Goal: Task Accomplishment & Management: Use online tool/utility

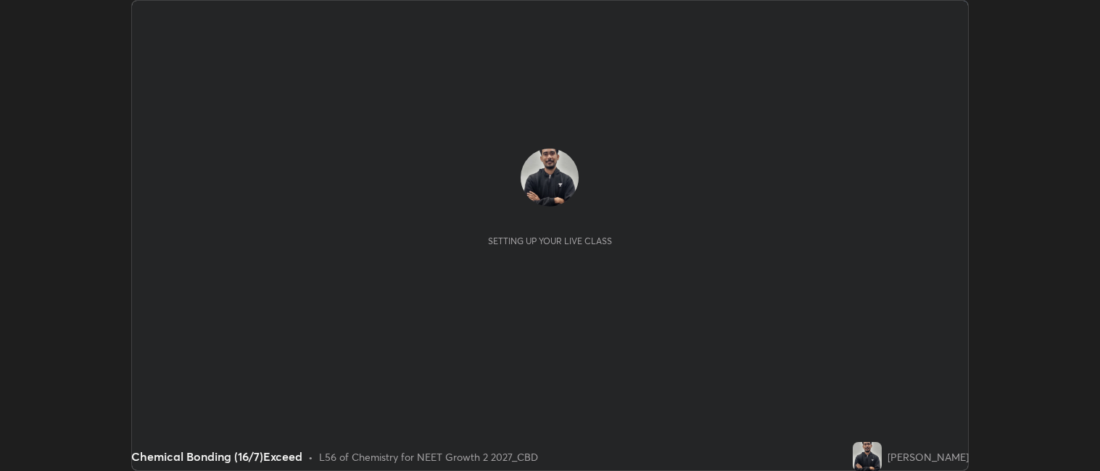
scroll to position [471, 1100]
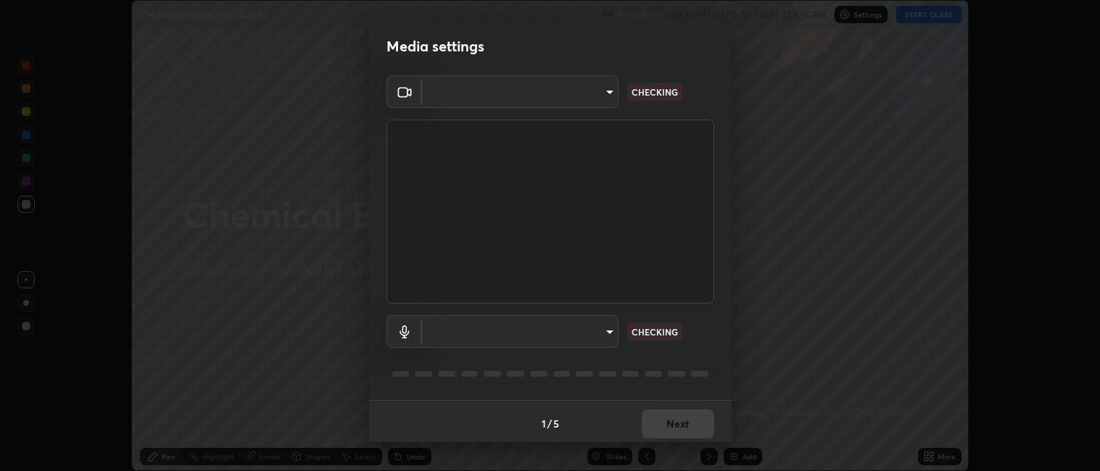
type input "052f9b30e05f62bb2e590cb50044ac96a00de3eab8a32c7a625fc31ec407be61"
type input "default"
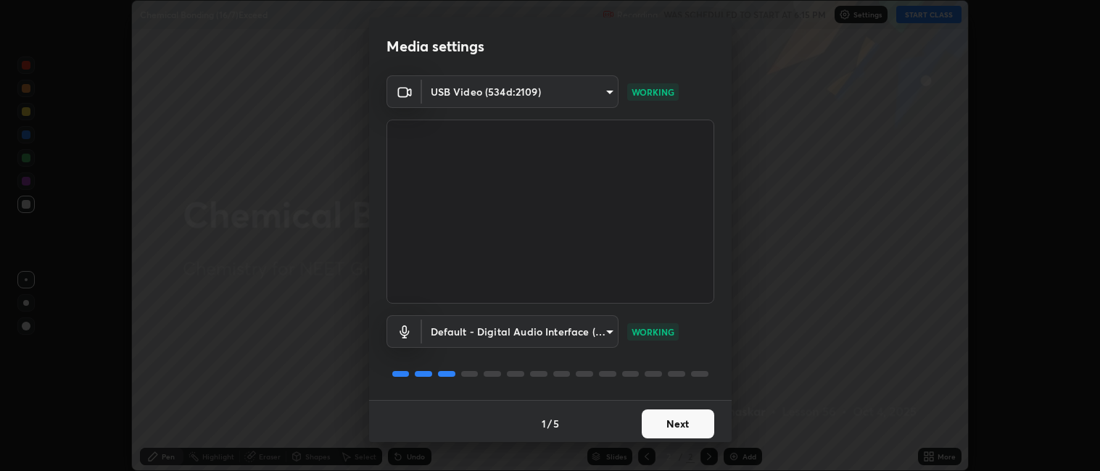
scroll to position [4, 0]
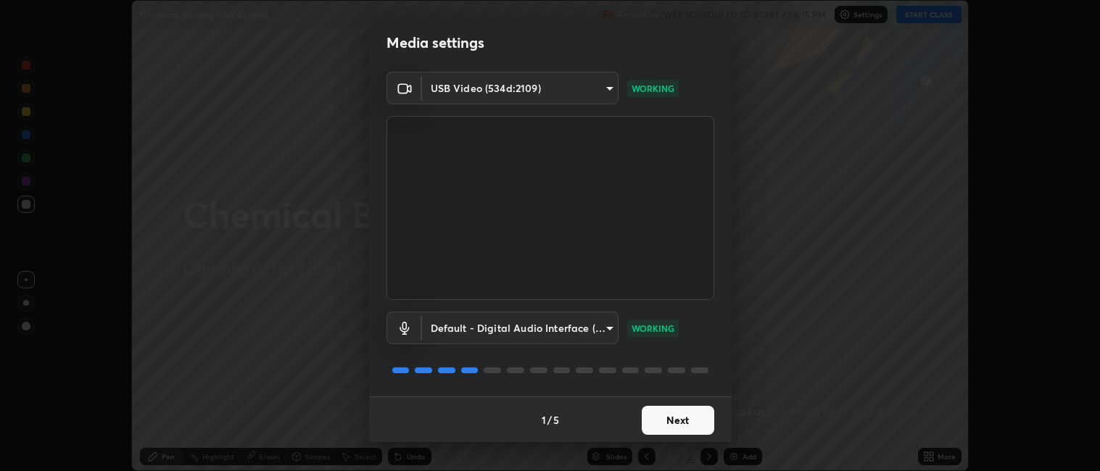
click at [670, 417] on button "Next" at bounding box center [678, 420] width 73 height 29
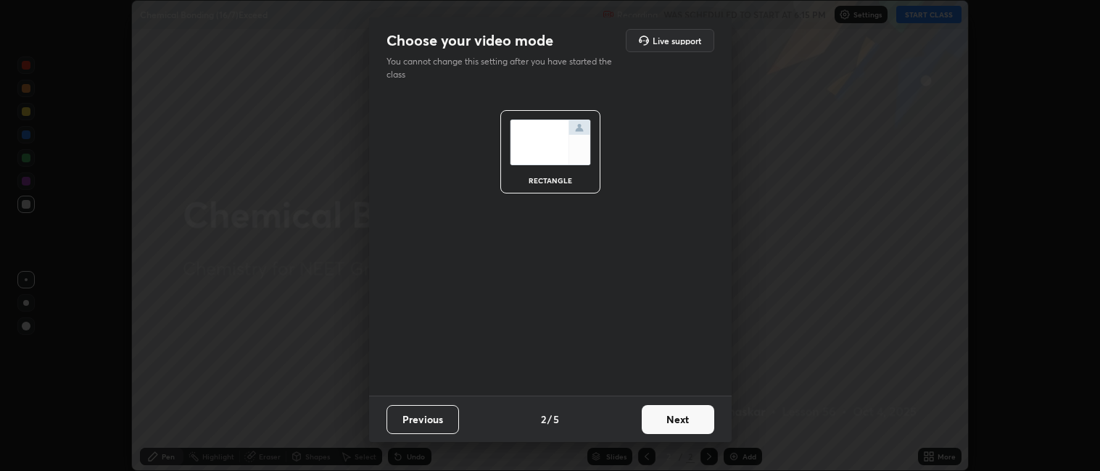
click at [670, 417] on button "Next" at bounding box center [678, 419] width 73 height 29
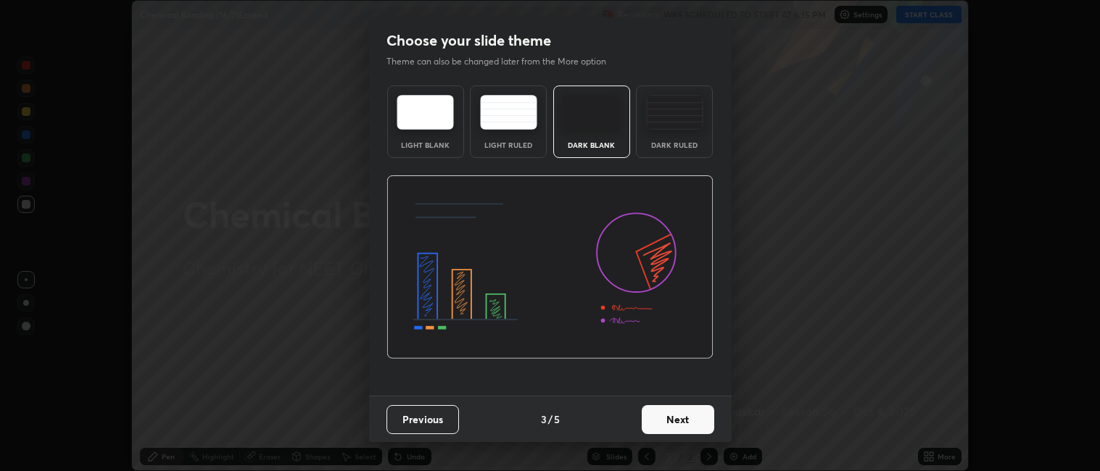
click at [676, 421] on button "Next" at bounding box center [678, 419] width 73 height 29
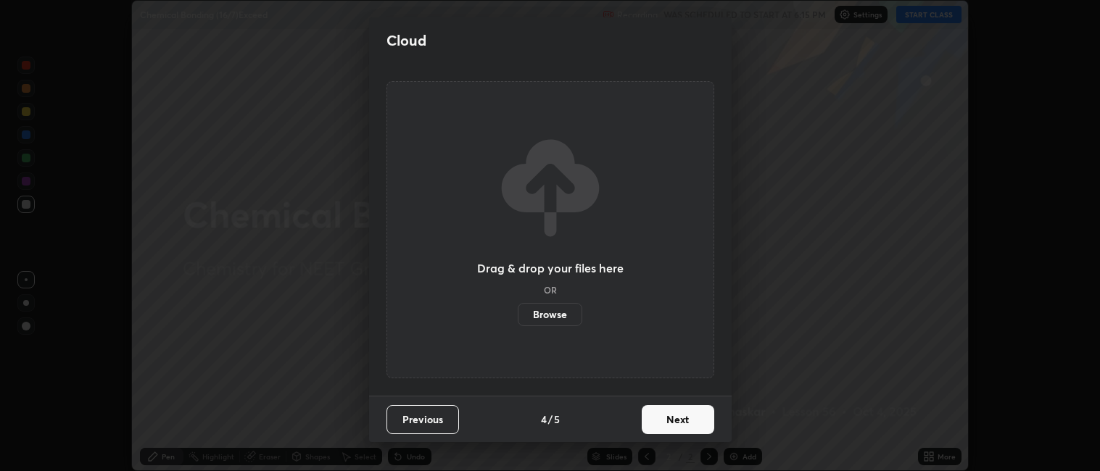
click at [680, 422] on button "Next" at bounding box center [678, 419] width 73 height 29
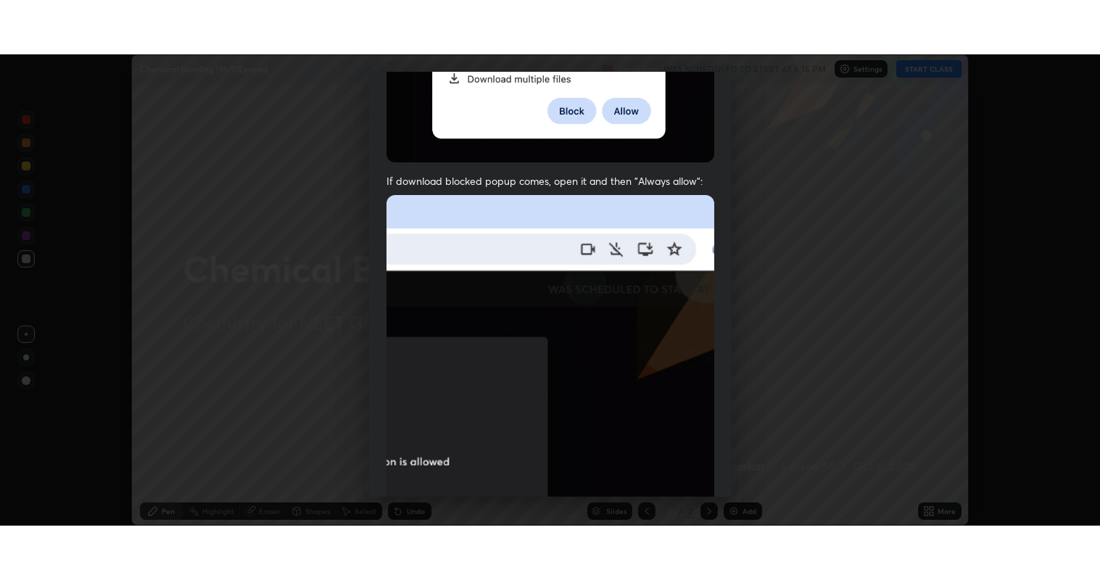
scroll to position [299, 0]
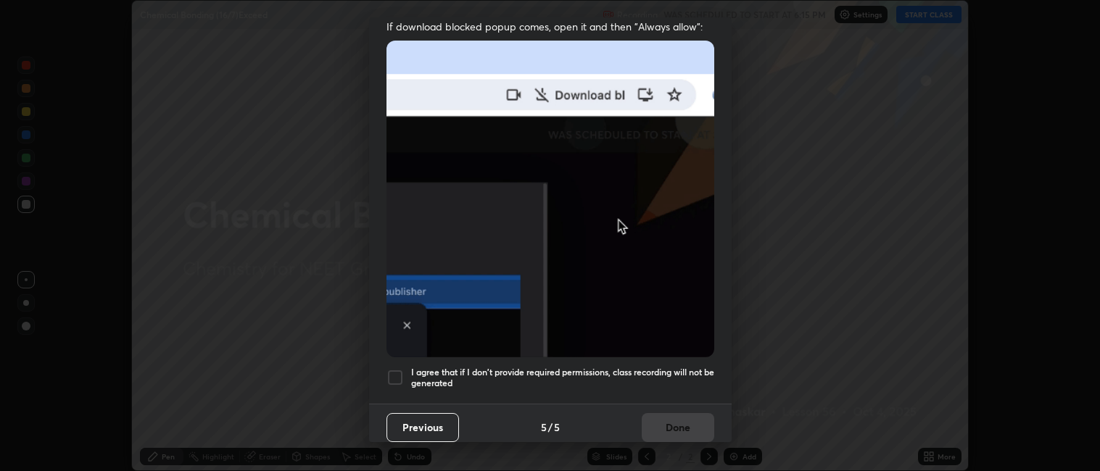
click at [529, 367] on h5 "I agree that if I don't provide required permissions, class recording will not …" at bounding box center [562, 378] width 303 height 22
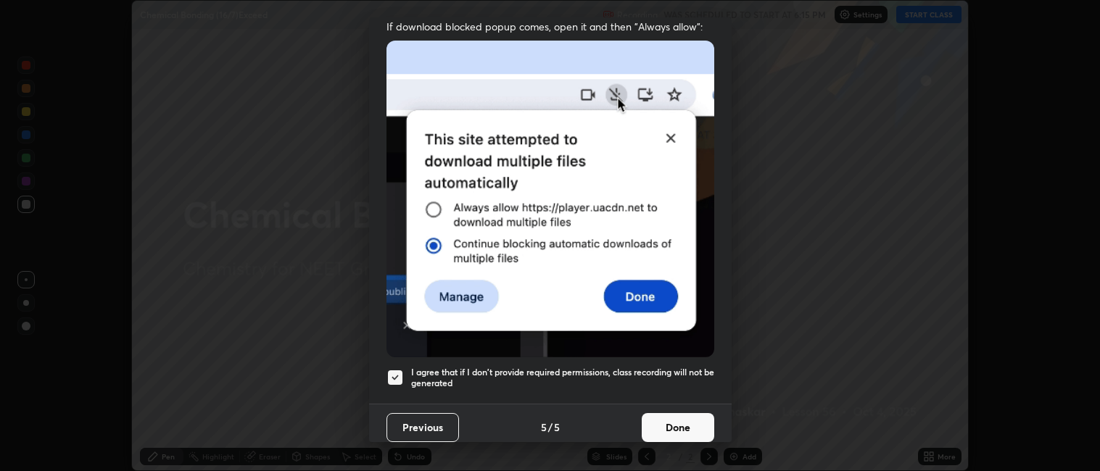
click at [660, 413] on button "Done" at bounding box center [678, 427] width 73 height 29
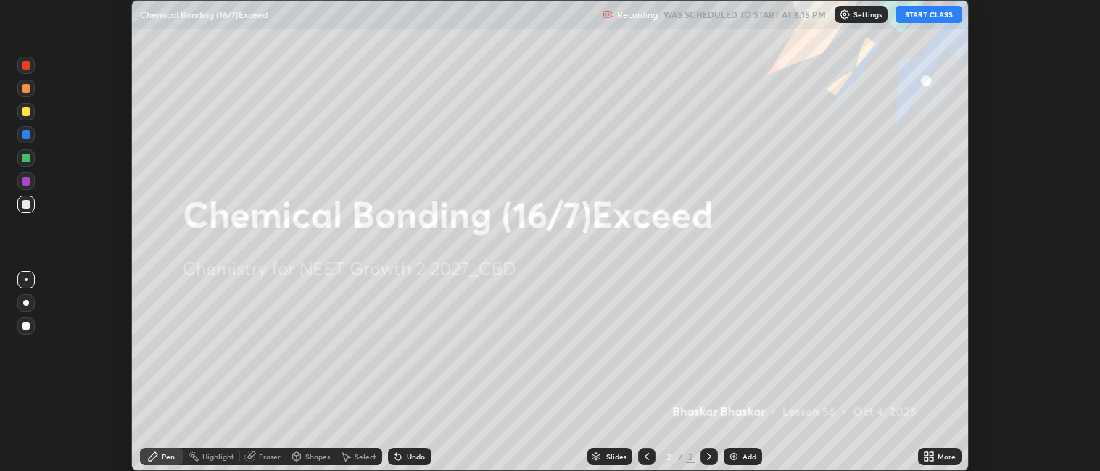
click at [736, 457] on img at bounding box center [734, 457] width 12 height 12
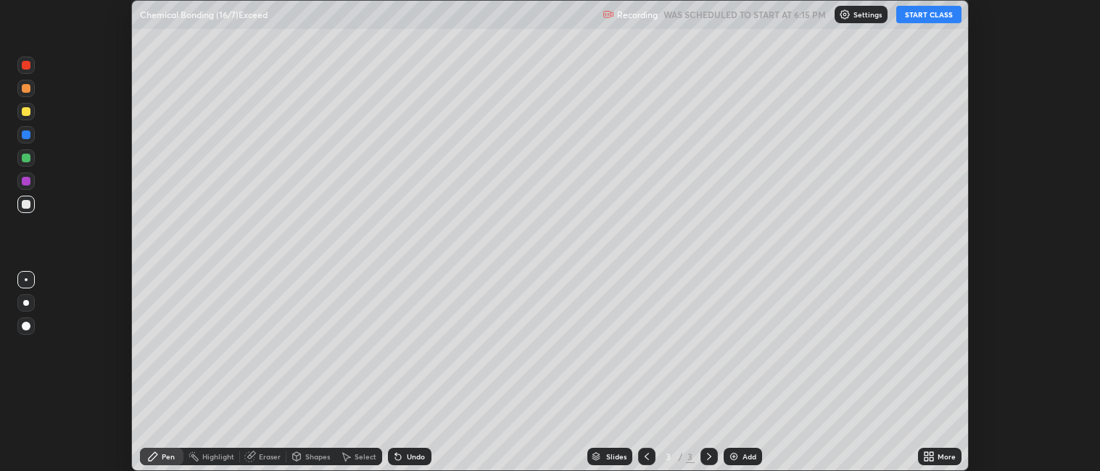
click at [938, 455] on div "More" at bounding box center [947, 456] width 18 height 7
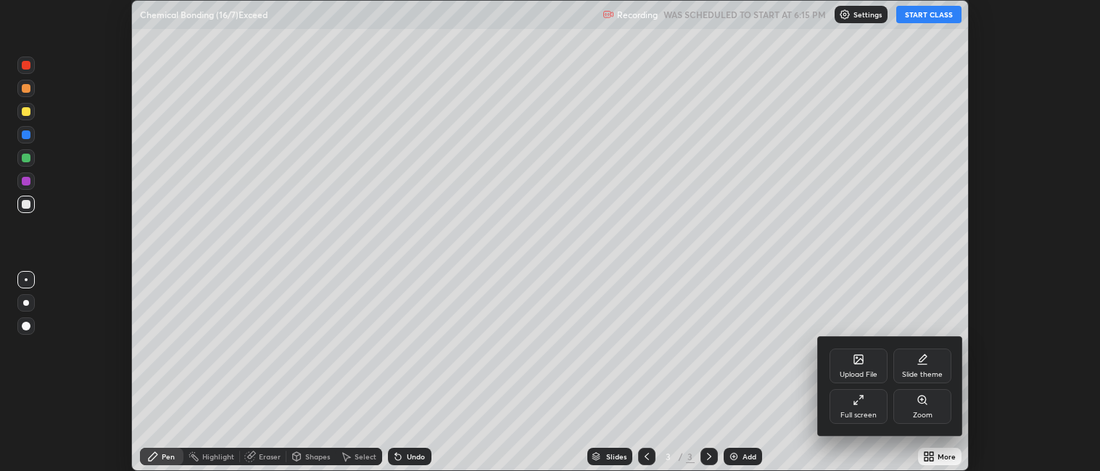
click at [873, 413] on div "Full screen" at bounding box center [858, 415] width 36 height 7
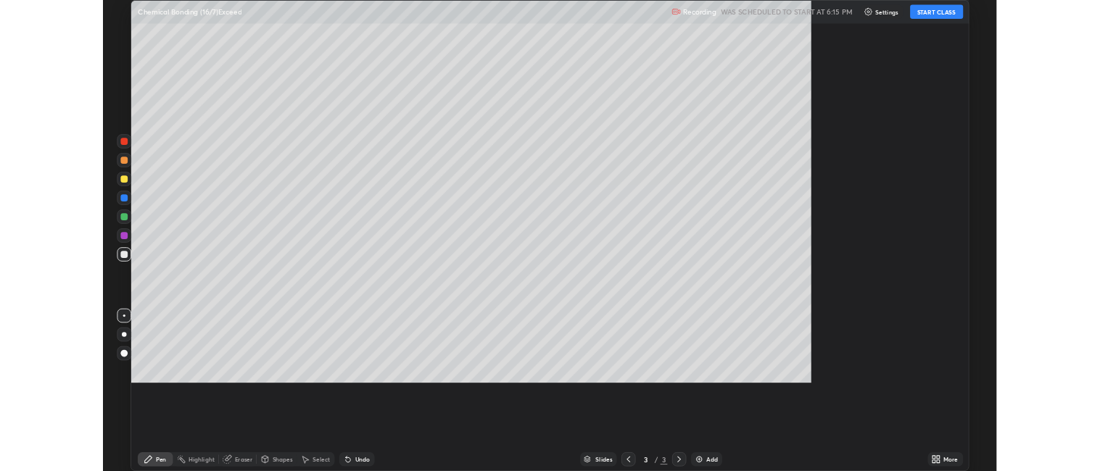
scroll to position [580, 1100]
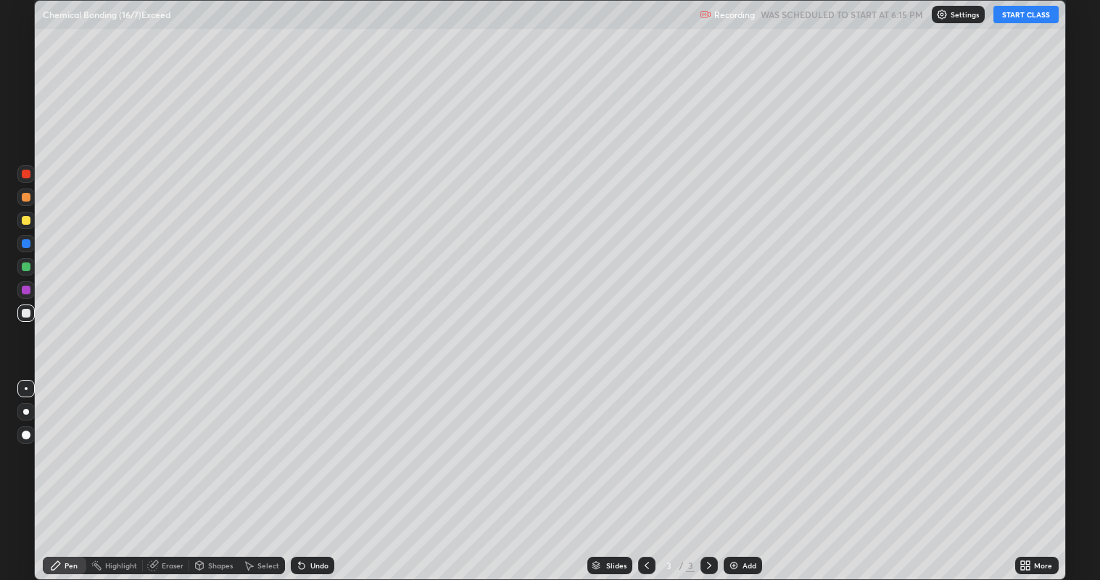
click at [1026, 12] on button "START CLASS" at bounding box center [1025, 14] width 65 height 17
click at [323, 471] on div "Undo" at bounding box center [319, 565] width 18 height 7
click at [28, 413] on div at bounding box center [25, 411] width 17 height 17
click at [315, 471] on div "Undo" at bounding box center [319, 565] width 18 height 7
click at [26, 219] on div at bounding box center [26, 220] width 9 height 9
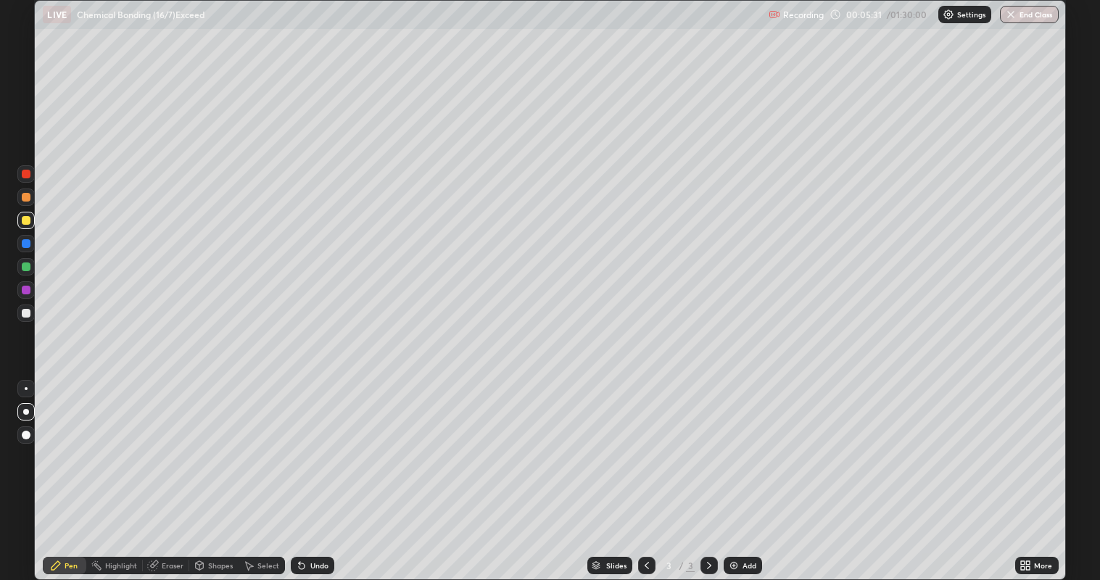
click at [28, 312] on div at bounding box center [26, 313] width 9 height 9
click at [26, 313] on div at bounding box center [26, 313] width 9 height 9
click at [164, 471] on div "Eraser" at bounding box center [166, 565] width 46 height 17
click at [67, 471] on div "Pen" at bounding box center [65, 565] width 44 height 17
click at [29, 219] on div at bounding box center [26, 220] width 9 height 9
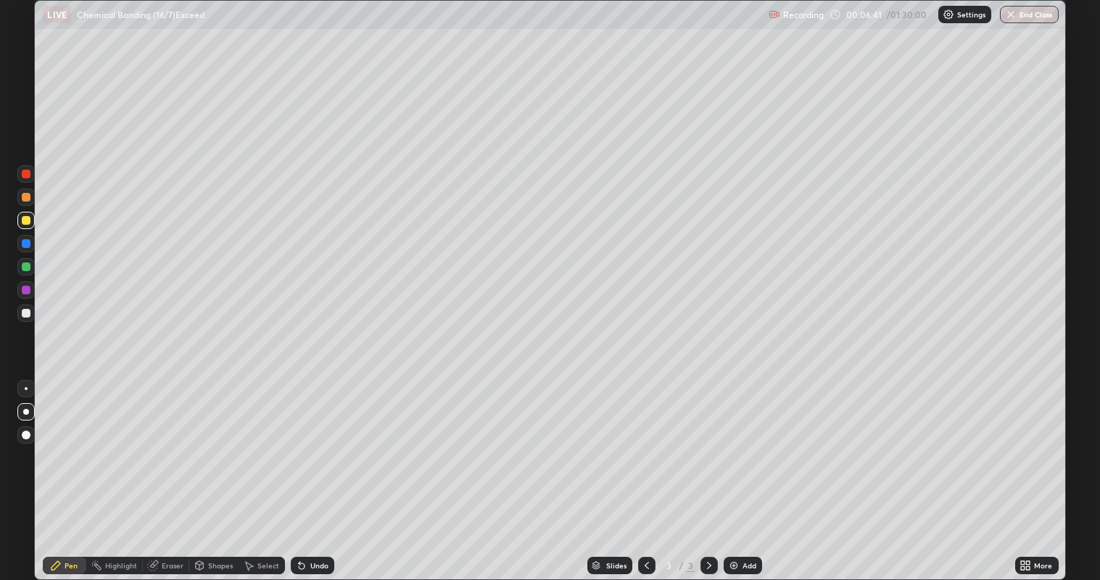
click at [25, 313] on div at bounding box center [26, 313] width 9 height 9
click at [33, 223] on div at bounding box center [25, 220] width 17 height 17
click at [27, 266] on div at bounding box center [26, 266] width 9 height 9
click at [316, 471] on div "Undo" at bounding box center [319, 565] width 18 height 7
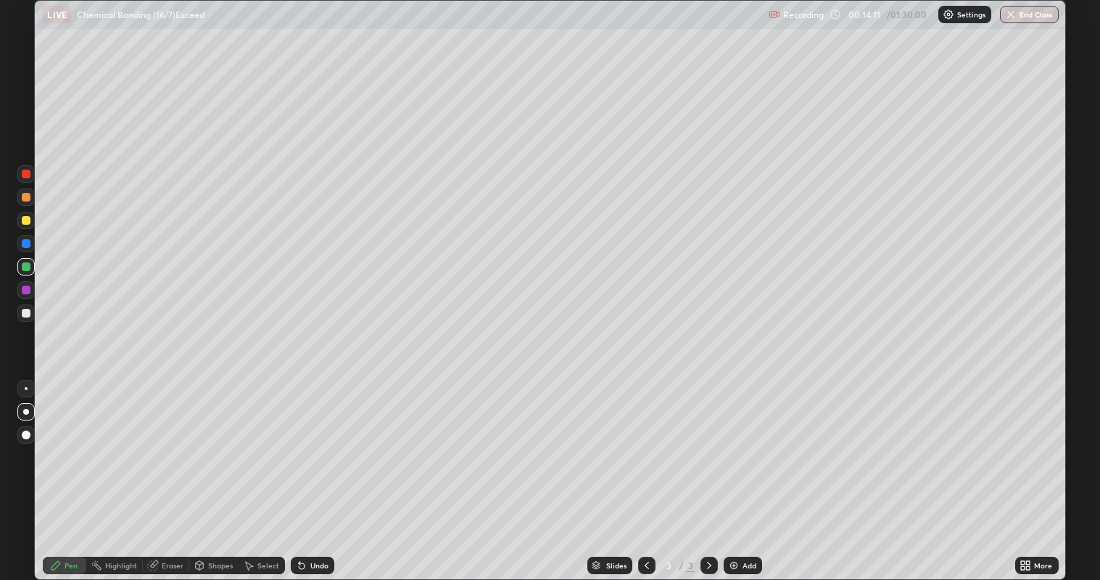
click at [310, 471] on div "Undo" at bounding box center [319, 565] width 18 height 7
click at [313, 471] on div "Undo" at bounding box center [313, 565] width 44 height 17
click at [314, 471] on div "Undo" at bounding box center [319, 565] width 18 height 7
click at [748, 471] on div "Add" at bounding box center [749, 565] width 14 height 7
click at [27, 313] on div at bounding box center [26, 313] width 9 height 9
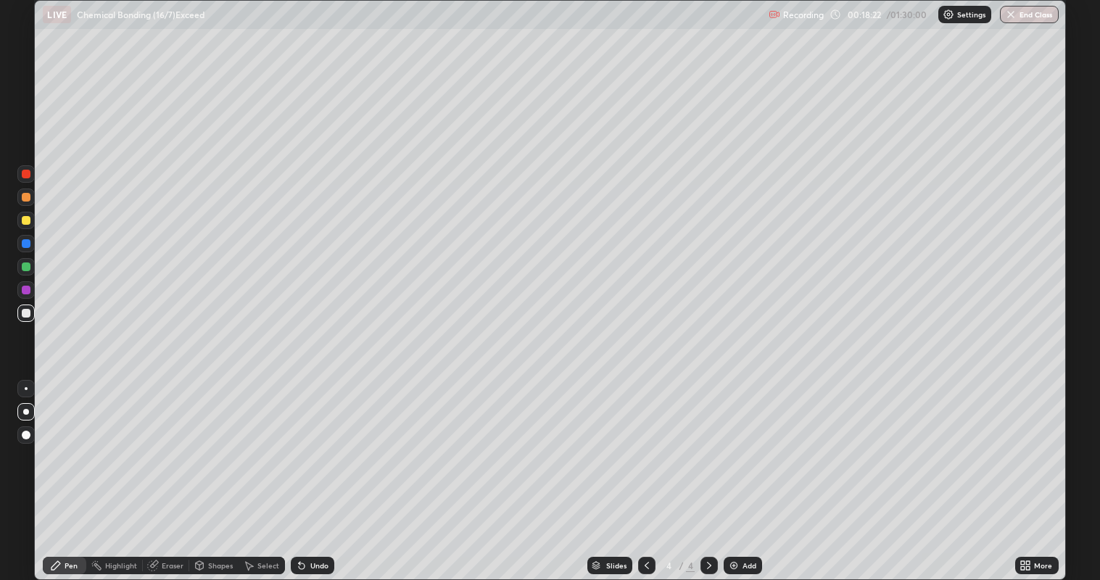
click at [641, 471] on div at bounding box center [646, 565] width 17 height 17
click at [708, 471] on icon at bounding box center [709, 566] width 12 height 12
click at [749, 471] on div "Add" at bounding box center [749, 565] width 14 height 7
click at [645, 471] on icon at bounding box center [647, 566] width 12 height 12
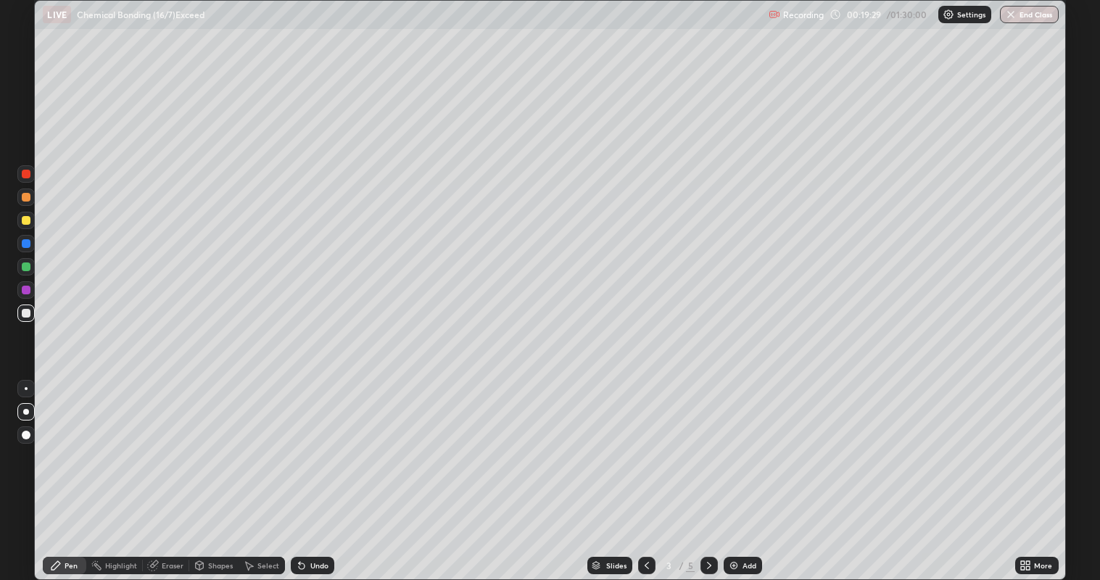
click at [708, 471] on icon at bounding box center [709, 566] width 12 height 12
click at [650, 471] on icon at bounding box center [647, 566] width 12 height 12
click at [646, 471] on icon at bounding box center [647, 566] width 12 height 12
click at [707, 471] on icon at bounding box center [709, 566] width 12 height 12
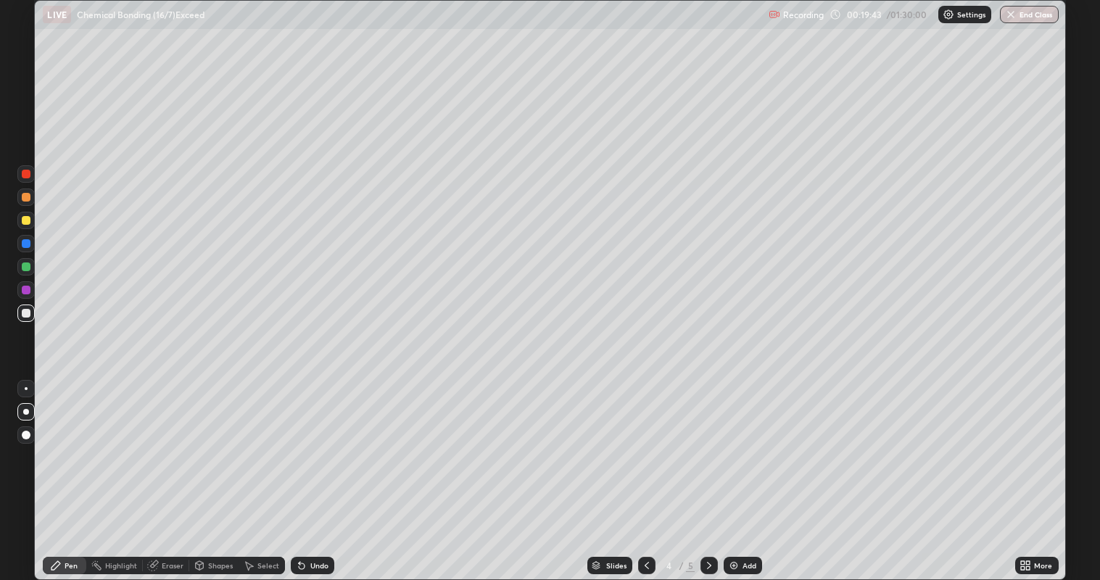
click at [708, 471] on icon at bounding box center [709, 566] width 12 height 12
click at [739, 471] on div "Add" at bounding box center [743, 565] width 38 height 17
click at [647, 471] on icon at bounding box center [647, 566] width 12 height 12
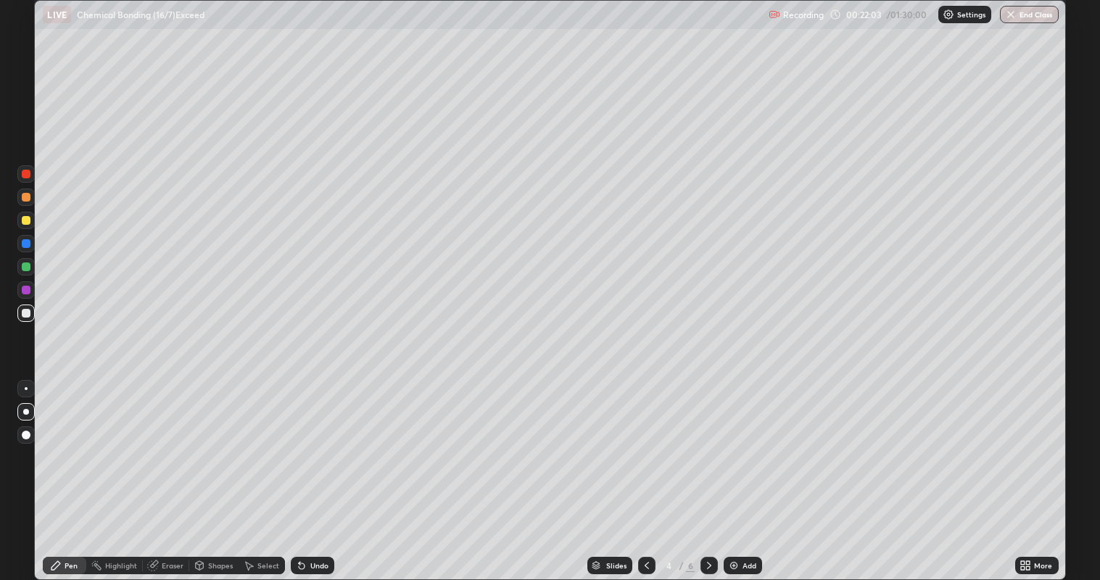
click at [322, 471] on div "Undo" at bounding box center [319, 565] width 18 height 7
click at [318, 471] on div "Undo" at bounding box center [313, 565] width 44 height 17
click at [645, 471] on icon at bounding box center [647, 566] width 12 height 12
click at [707, 471] on div at bounding box center [708, 565] width 17 height 17
click at [644, 471] on icon at bounding box center [647, 566] width 12 height 12
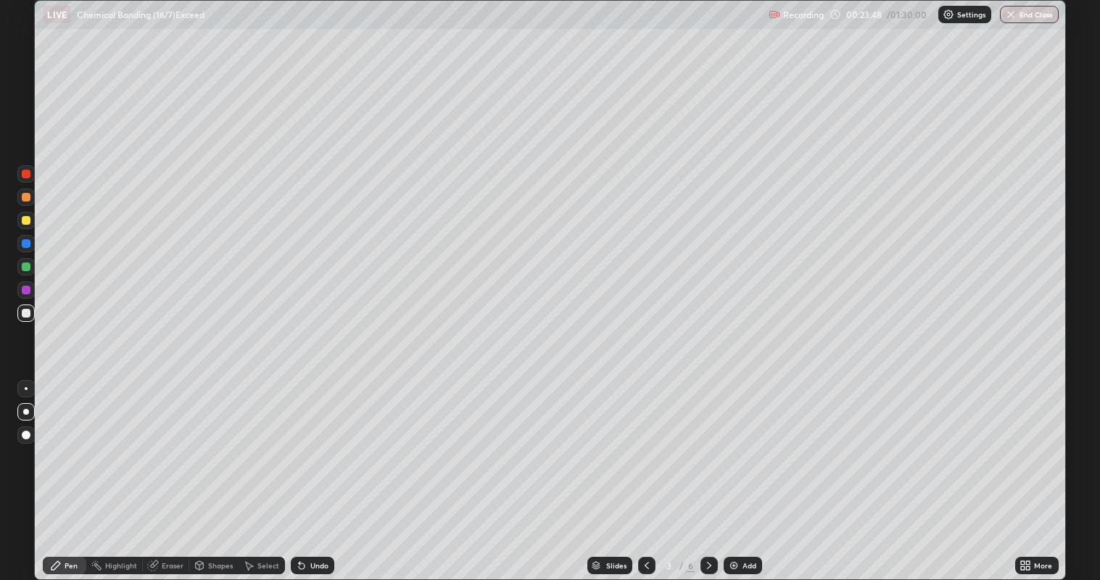
click at [710, 471] on icon at bounding box center [709, 566] width 12 height 12
click at [315, 471] on div "Undo" at bounding box center [319, 565] width 18 height 7
click at [708, 471] on icon at bounding box center [709, 566] width 12 height 12
click at [646, 471] on icon at bounding box center [647, 566] width 12 height 12
click at [647, 471] on icon at bounding box center [647, 566] width 12 height 12
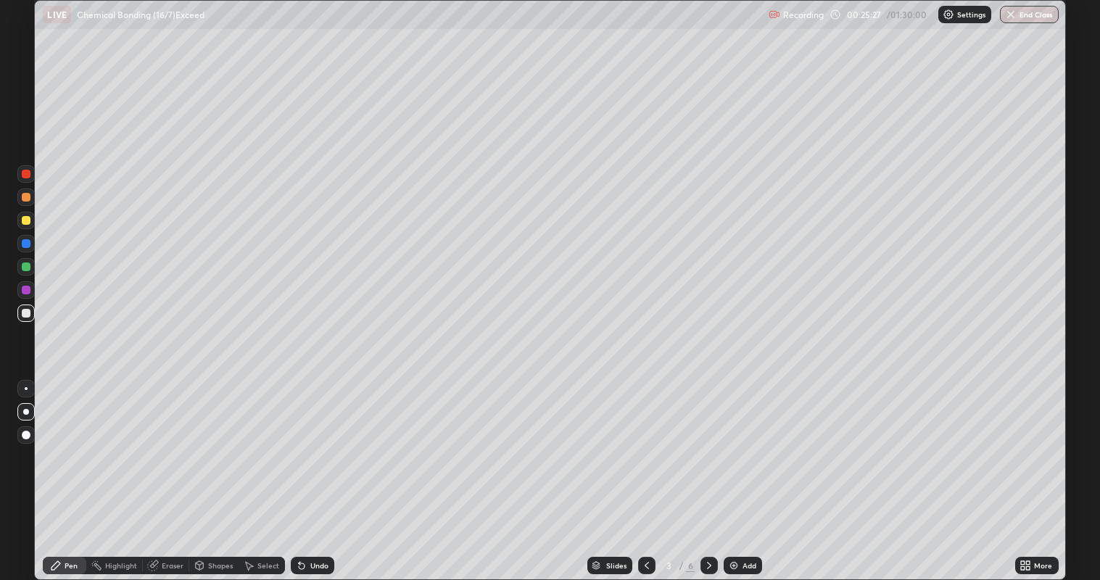
click at [707, 471] on icon at bounding box center [709, 566] width 12 height 12
click at [707, 471] on div at bounding box center [708, 565] width 17 height 17
click at [643, 471] on icon at bounding box center [647, 566] width 12 height 12
click at [645, 471] on icon at bounding box center [647, 566] width 12 height 12
click at [711, 471] on div at bounding box center [708, 565] width 17 height 17
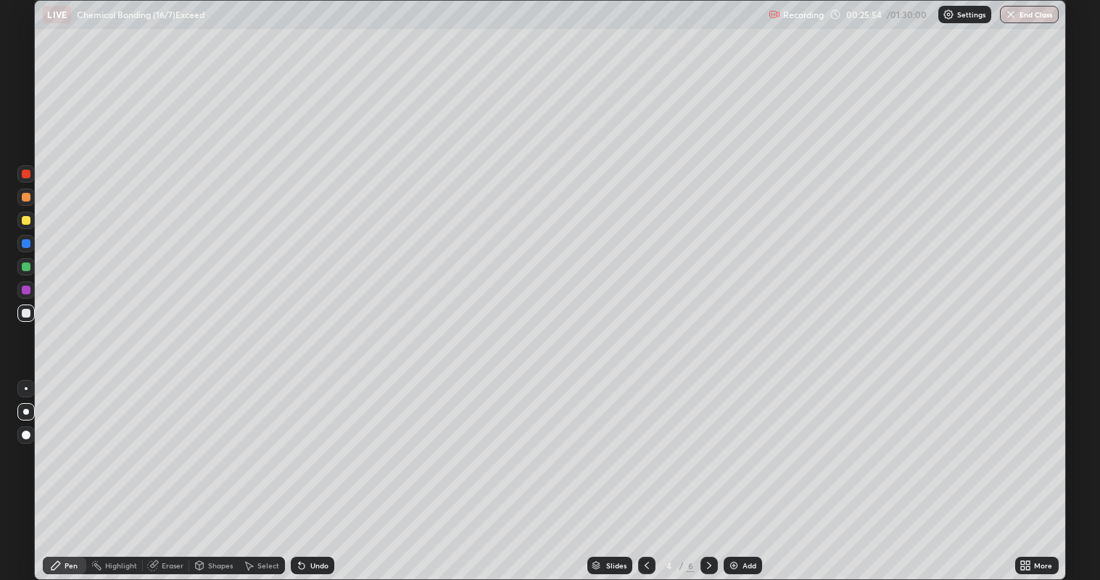
click at [708, 471] on icon at bounding box center [709, 565] width 4 height 7
click at [711, 471] on icon at bounding box center [709, 566] width 12 height 12
click at [742, 471] on div "Add" at bounding box center [749, 565] width 14 height 7
click at [23, 222] on div at bounding box center [26, 220] width 9 height 9
click at [645, 471] on icon at bounding box center [647, 566] width 12 height 12
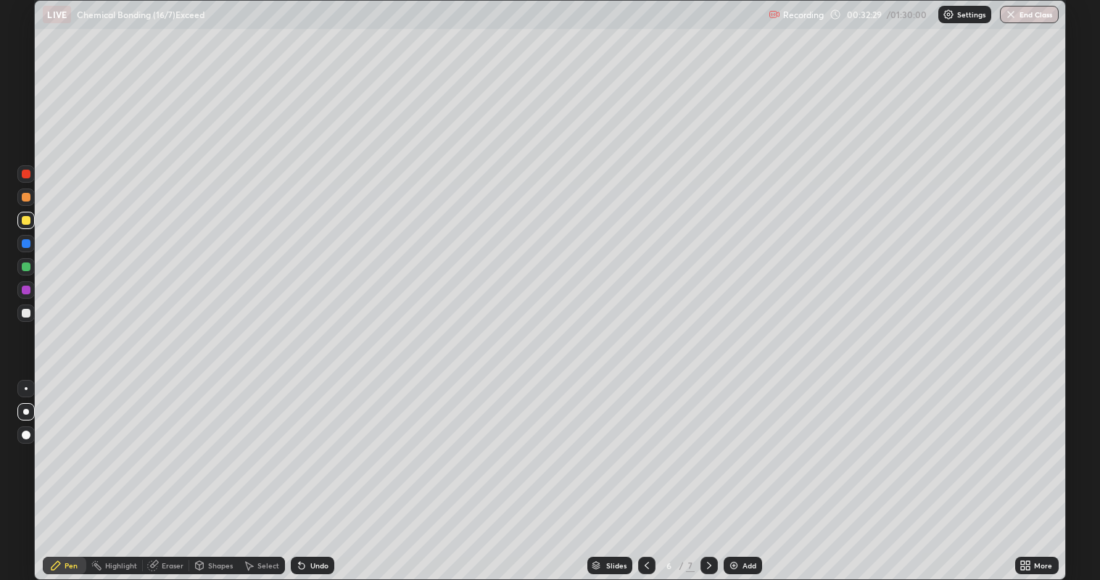
click at [653, 471] on div at bounding box center [646, 565] width 17 height 17
click at [647, 471] on icon at bounding box center [647, 566] width 12 height 12
click at [707, 471] on icon at bounding box center [709, 566] width 12 height 12
click at [708, 471] on icon at bounding box center [709, 566] width 12 height 12
click at [708, 471] on icon at bounding box center [709, 565] width 4 height 7
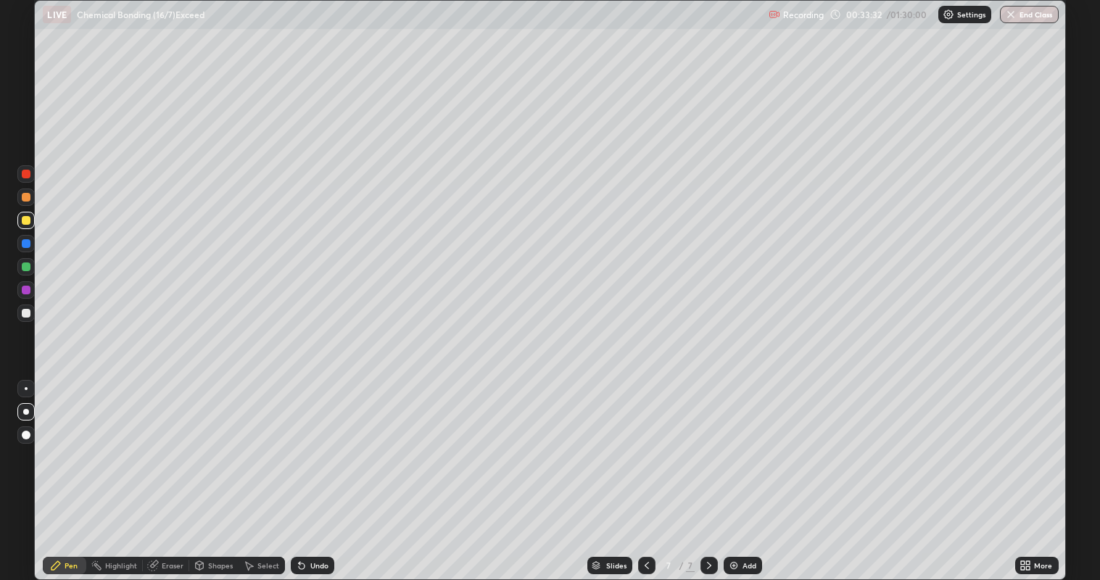
click at [645, 471] on icon at bounding box center [647, 566] width 12 height 12
click at [645, 471] on icon at bounding box center [647, 565] width 4 height 7
click at [643, 471] on icon at bounding box center [647, 566] width 12 height 12
click at [707, 471] on icon at bounding box center [709, 566] width 12 height 12
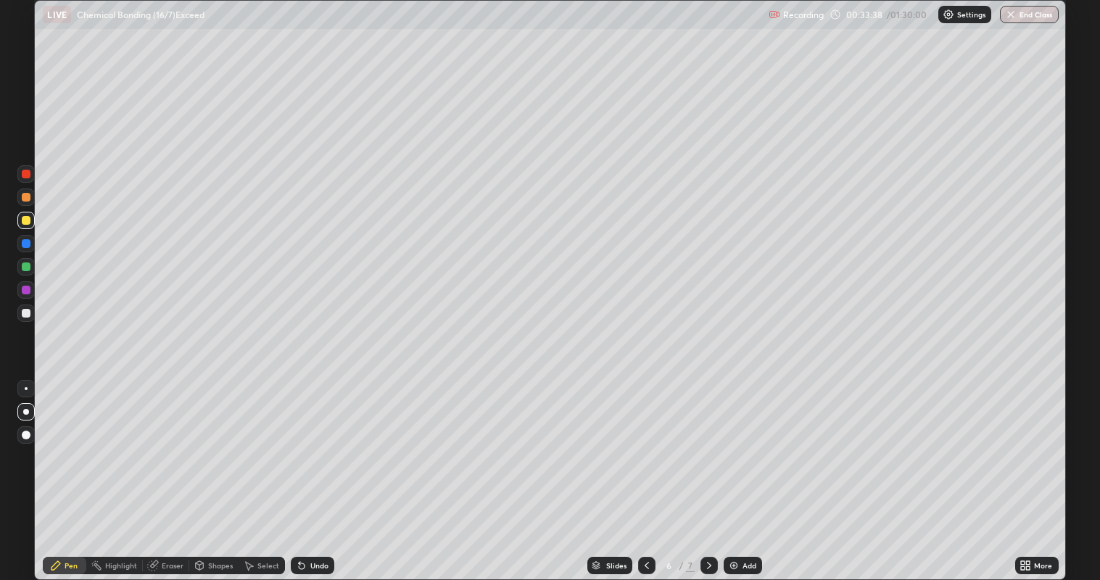
click at [709, 471] on icon at bounding box center [709, 566] width 12 height 12
click at [26, 313] on div at bounding box center [26, 313] width 9 height 9
click at [645, 471] on icon at bounding box center [647, 566] width 12 height 12
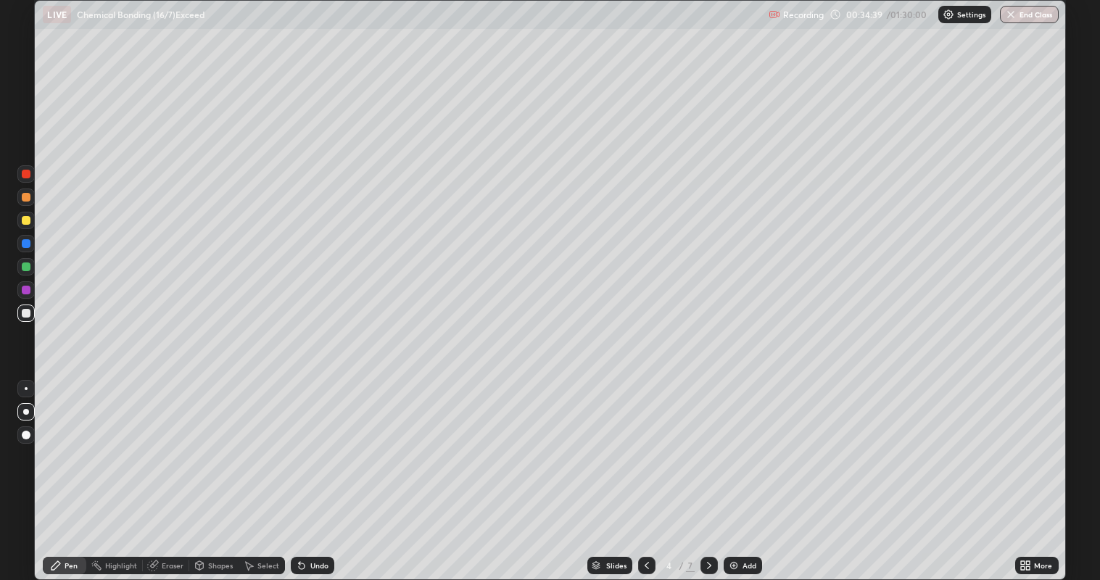
click at [645, 471] on icon at bounding box center [647, 566] width 12 height 12
click at [708, 471] on icon at bounding box center [709, 566] width 12 height 12
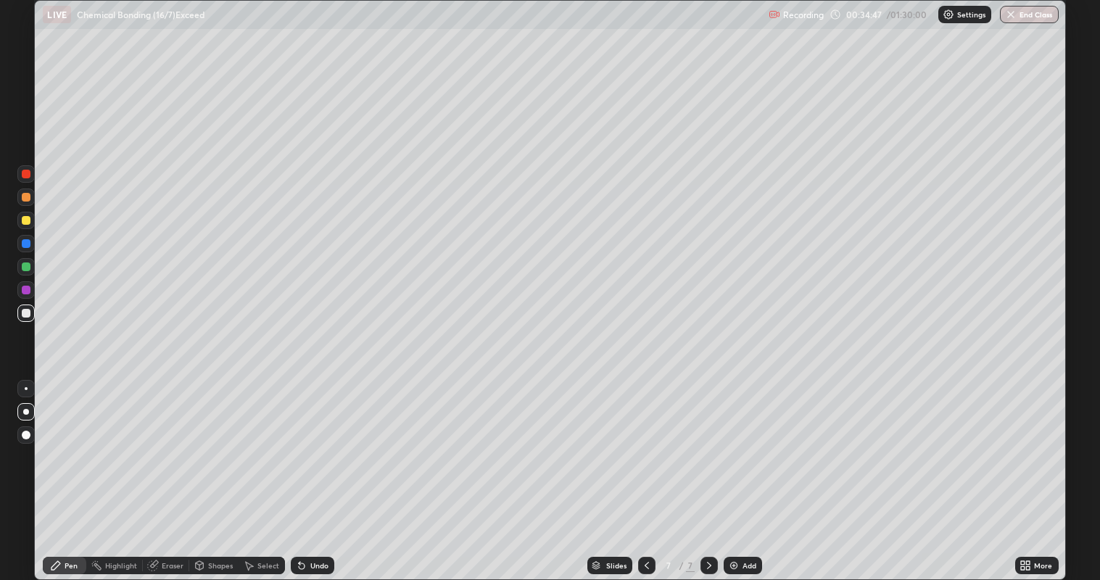
click at [708, 471] on icon at bounding box center [709, 566] width 12 height 12
click at [748, 471] on div "Add" at bounding box center [749, 565] width 14 height 7
click at [323, 471] on div "Undo" at bounding box center [313, 565] width 44 height 17
click at [320, 471] on div "Undo" at bounding box center [319, 565] width 18 height 7
click at [325, 471] on div "Undo" at bounding box center [319, 565] width 18 height 7
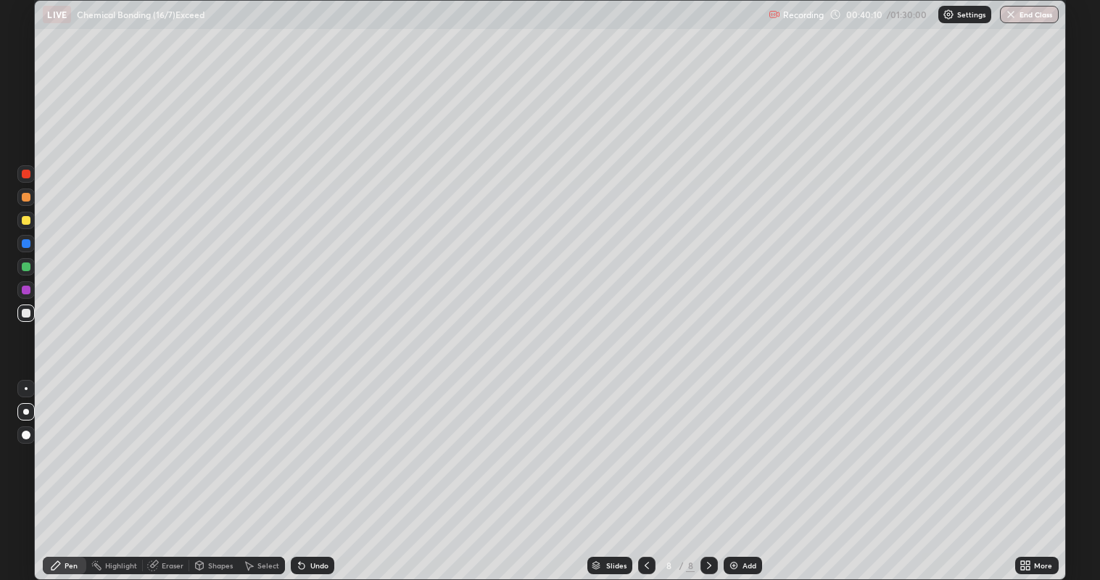
click at [312, 471] on div "Undo" at bounding box center [313, 565] width 44 height 17
click at [311, 471] on div "Undo" at bounding box center [319, 565] width 18 height 7
click at [299, 471] on icon at bounding box center [302, 566] width 6 height 6
click at [300, 471] on icon at bounding box center [302, 566] width 6 height 6
click at [307, 471] on div "Undo" at bounding box center [313, 565] width 44 height 17
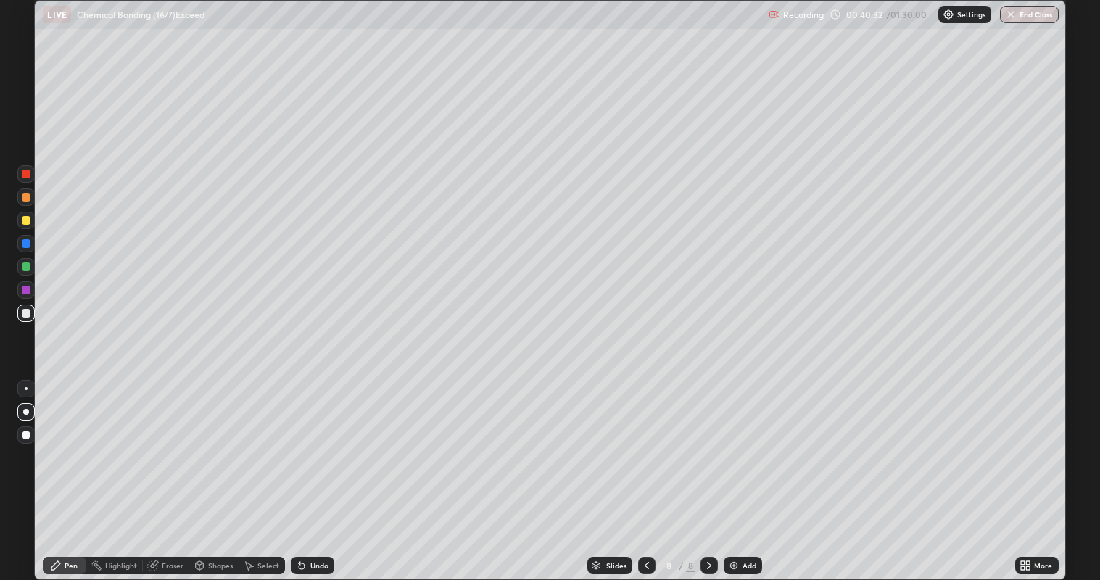
click at [325, 471] on div "Undo" at bounding box center [319, 565] width 18 height 7
click at [317, 471] on div "Undo" at bounding box center [319, 565] width 18 height 7
click at [315, 471] on div "Undo" at bounding box center [319, 565] width 18 height 7
click at [312, 471] on div "Undo" at bounding box center [319, 565] width 18 height 7
click at [318, 471] on div "Undo" at bounding box center [319, 565] width 18 height 7
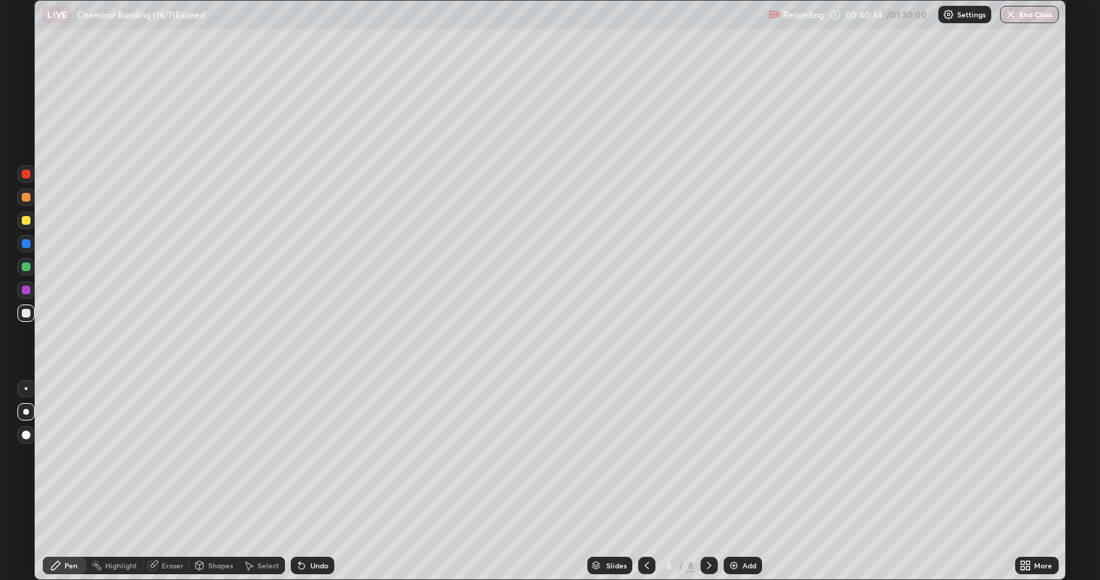
click at [319, 471] on div "Undo" at bounding box center [319, 565] width 18 height 7
click at [315, 471] on div "Undo" at bounding box center [319, 565] width 18 height 7
click at [325, 471] on div "Undo" at bounding box center [319, 565] width 18 height 7
click at [319, 471] on div "Undo" at bounding box center [319, 565] width 18 height 7
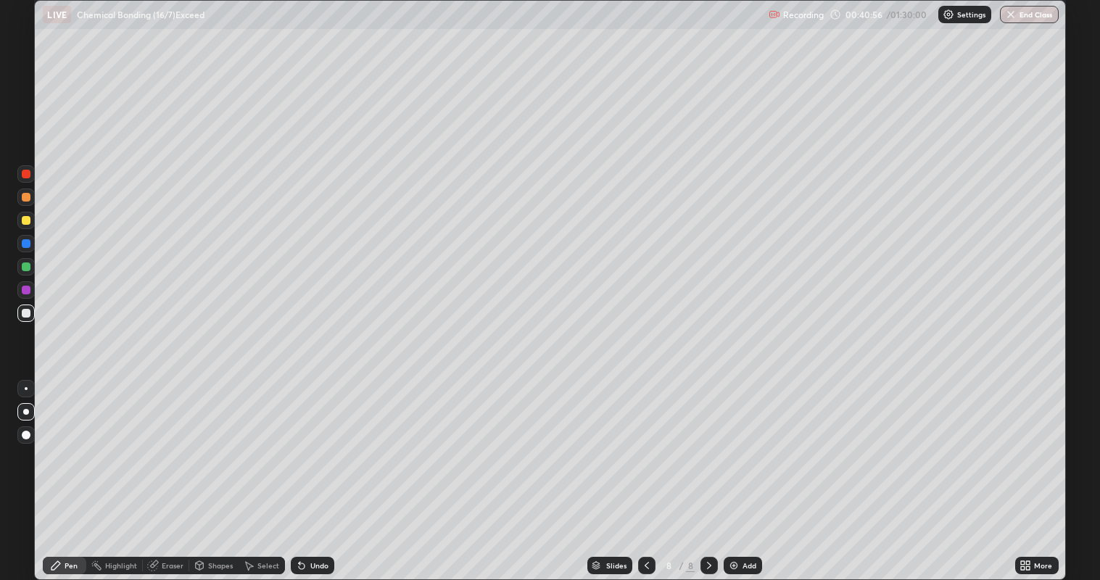
click at [319, 471] on div "Undo" at bounding box center [319, 565] width 18 height 7
click at [317, 471] on div "Undo" at bounding box center [313, 565] width 44 height 17
click at [319, 471] on div "Undo" at bounding box center [319, 565] width 18 height 7
click at [320, 471] on div "Undo" at bounding box center [319, 565] width 18 height 7
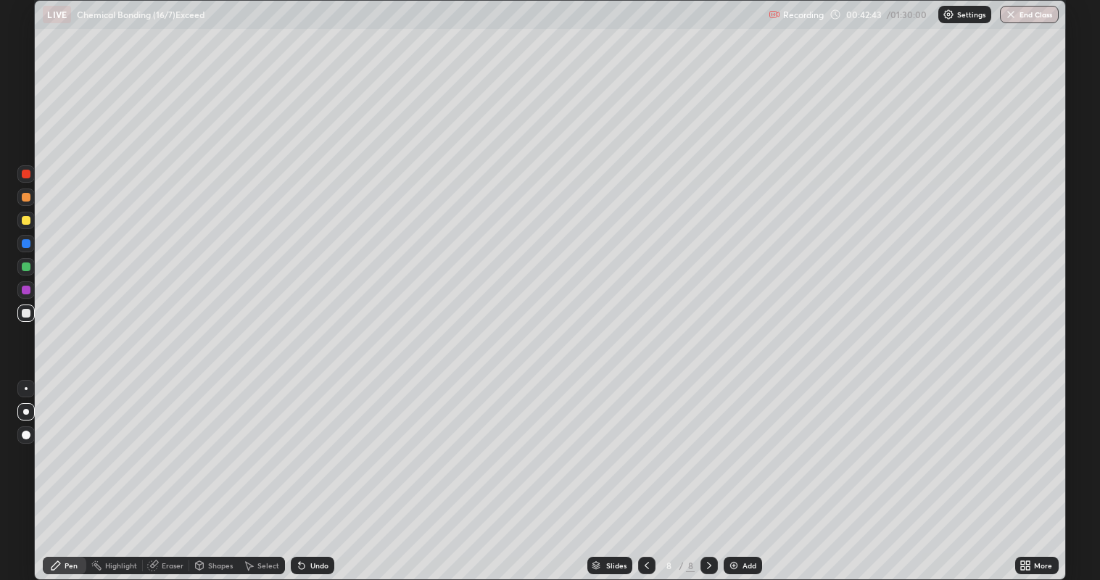
click at [323, 471] on div "Undo" at bounding box center [319, 565] width 18 height 7
click at [323, 471] on div "Undo" at bounding box center [313, 565] width 44 height 17
click at [326, 471] on div "Undo" at bounding box center [319, 565] width 18 height 7
click at [327, 471] on div "Undo" at bounding box center [313, 565] width 44 height 17
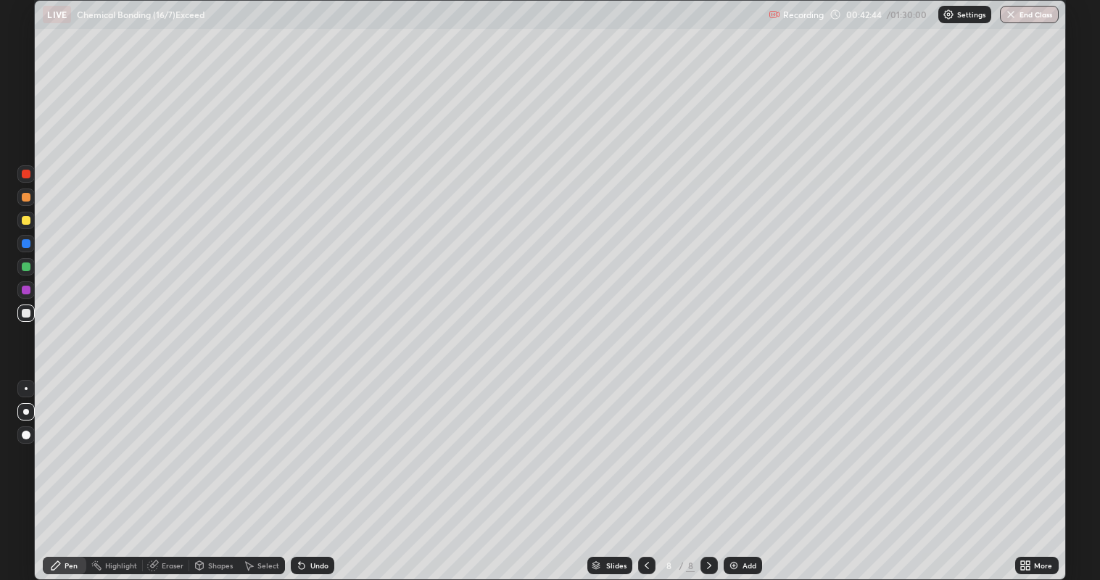
click at [324, 471] on div "Undo" at bounding box center [313, 565] width 44 height 17
click at [324, 471] on div "Undo" at bounding box center [319, 565] width 18 height 7
click at [326, 471] on div "Undo" at bounding box center [319, 565] width 18 height 7
click at [326, 471] on div "Undo" at bounding box center [313, 565] width 44 height 17
click at [324, 471] on div "Undo" at bounding box center [319, 565] width 18 height 7
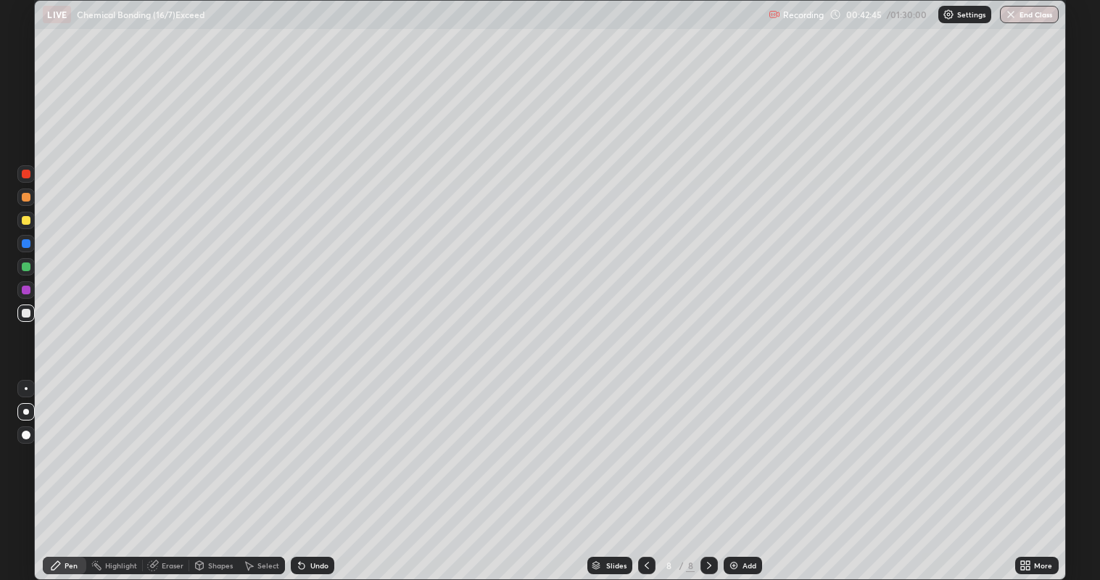
click at [320, 471] on div "Undo" at bounding box center [319, 565] width 18 height 7
click at [319, 471] on div "Undo" at bounding box center [319, 565] width 18 height 7
click at [315, 471] on div "Undo" at bounding box center [319, 565] width 18 height 7
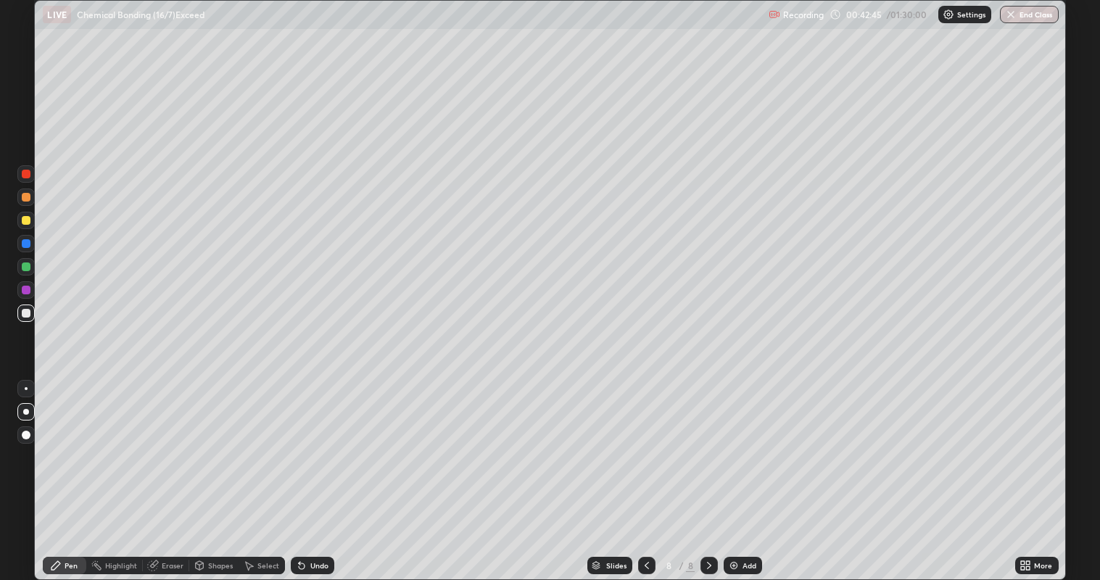
click at [315, 471] on div "Undo" at bounding box center [319, 565] width 18 height 7
click at [311, 471] on div "Undo" at bounding box center [313, 565] width 44 height 17
click at [308, 471] on div "Undo" at bounding box center [313, 565] width 44 height 17
click at [745, 471] on div "Add" at bounding box center [743, 565] width 38 height 17
click at [753, 471] on div "Add" at bounding box center [749, 565] width 14 height 7
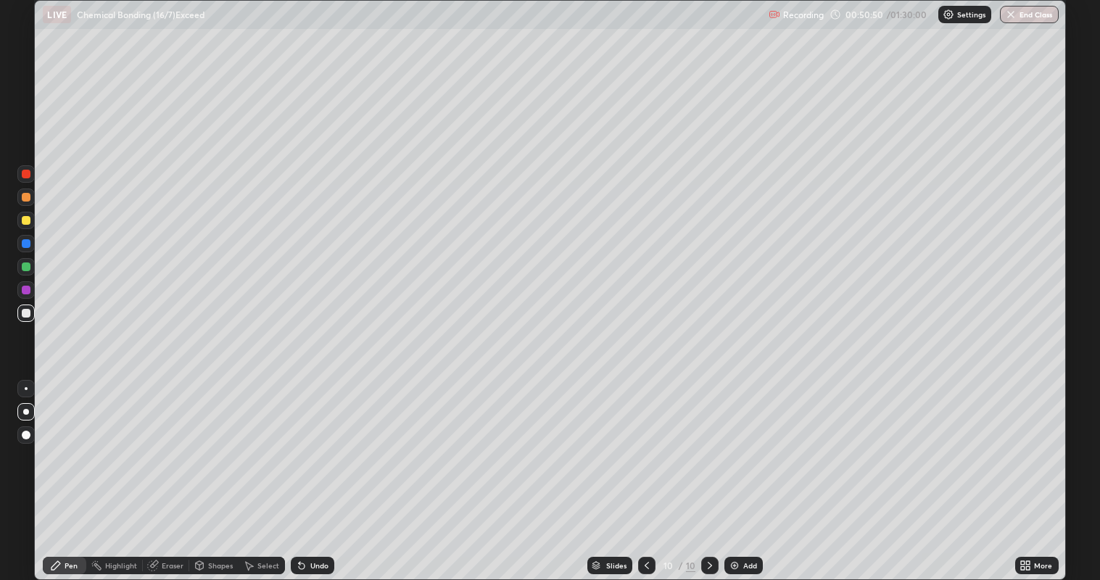
click at [28, 221] on div at bounding box center [26, 220] width 9 height 9
click at [317, 471] on div "Undo" at bounding box center [313, 565] width 44 height 17
click at [310, 471] on div "Undo" at bounding box center [319, 565] width 18 height 7
click at [315, 471] on div "Undo" at bounding box center [319, 565] width 18 height 7
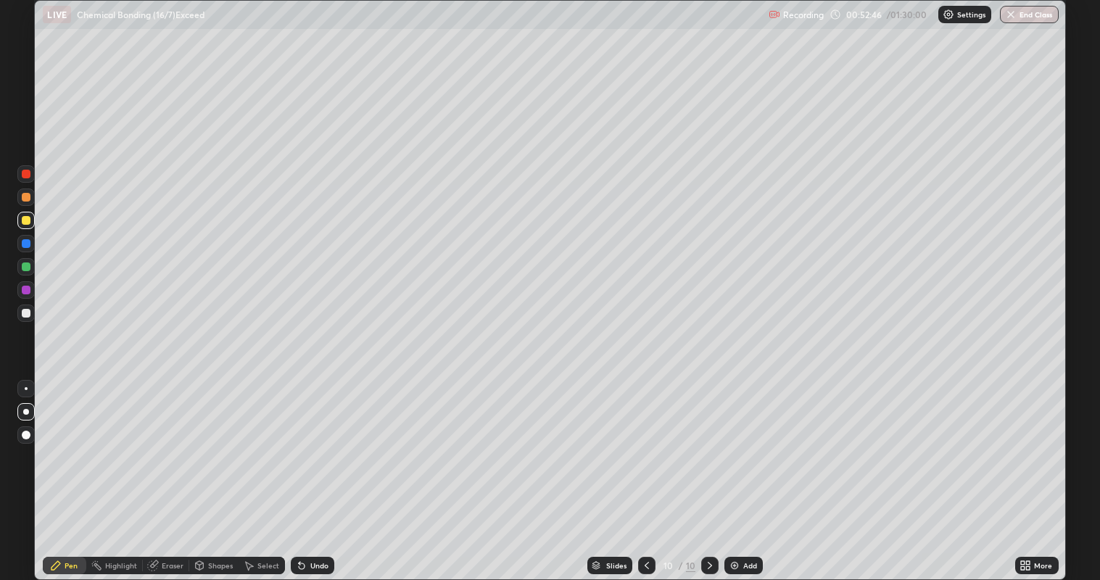
click at [21, 316] on div at bounding box center [25, 313] width 17 height 17
click at [740, 471] on div "Add" at bounding box center [743, 565] width 38 height 17
click at [25, 221] on div at bounding box center [26, 220] width 9 height 9
click at [25, 312] on div at bounding box center [26, 313] width 9 height 9
click at [30, 268] on div at bounding box center [26, 266] width 9 height 9
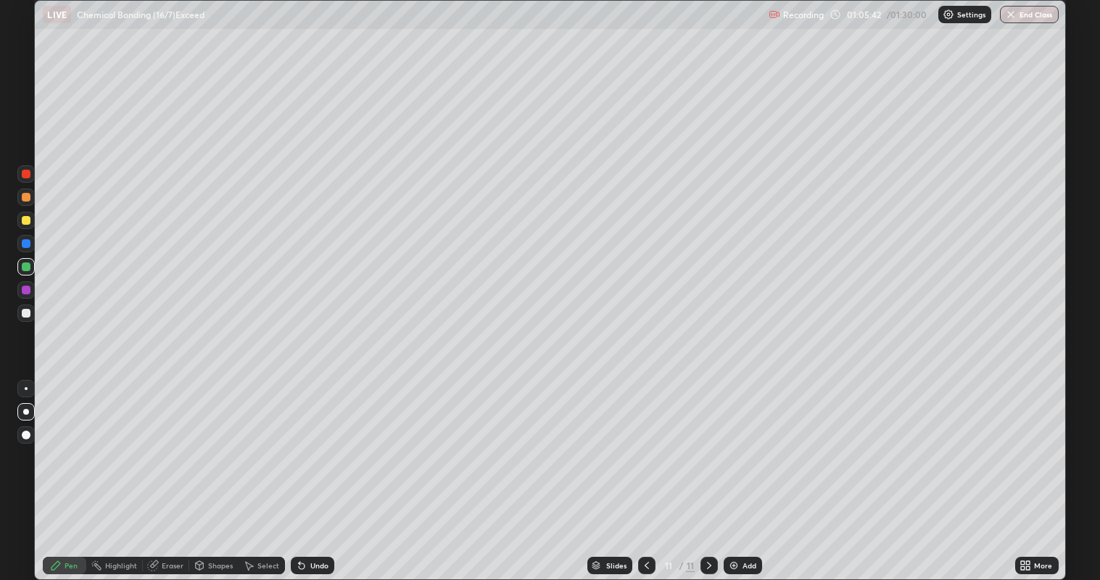
click at [29, 222] on div at bounding box center [26, 220] width 9 height 9
click at [28, 315] on div at bounding box center [26, 313] width 9 height 9
click at [736, 471] on div "Add" at bounding box center [743, 565] width 38 height 17
click at [25, 221] on div at bounding box center [26, 220] width 9 height 9
click at [26, 220] on div at bounding box center [26, 220] width 9 height 9
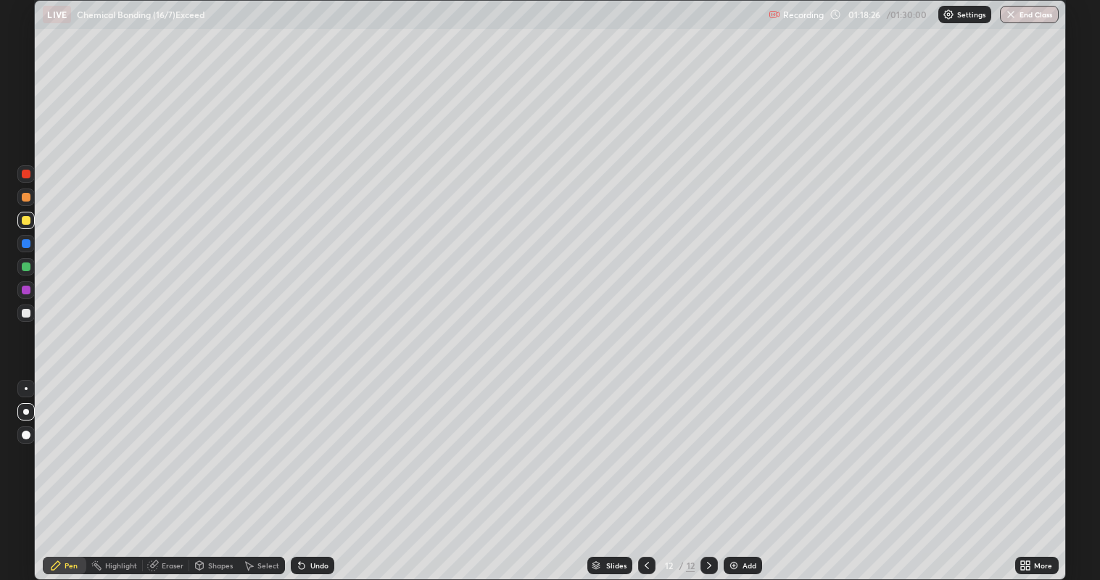
click at [27, 313] on div at bounding box center [26, 313] width 9 height 9
click at [164, 471] on div "Eraser" at bounding box center [173, 565] width 22 height 7
click at [53, 471] on icon at bounding box center [55, 565] width 9 height 9
click at [749, 471] on div "Add" at bounding box center [749, 565] width 14 height 7
click at [1027, 15] on button "End Class" at bounding box center [1029, 14] width 59 height 17
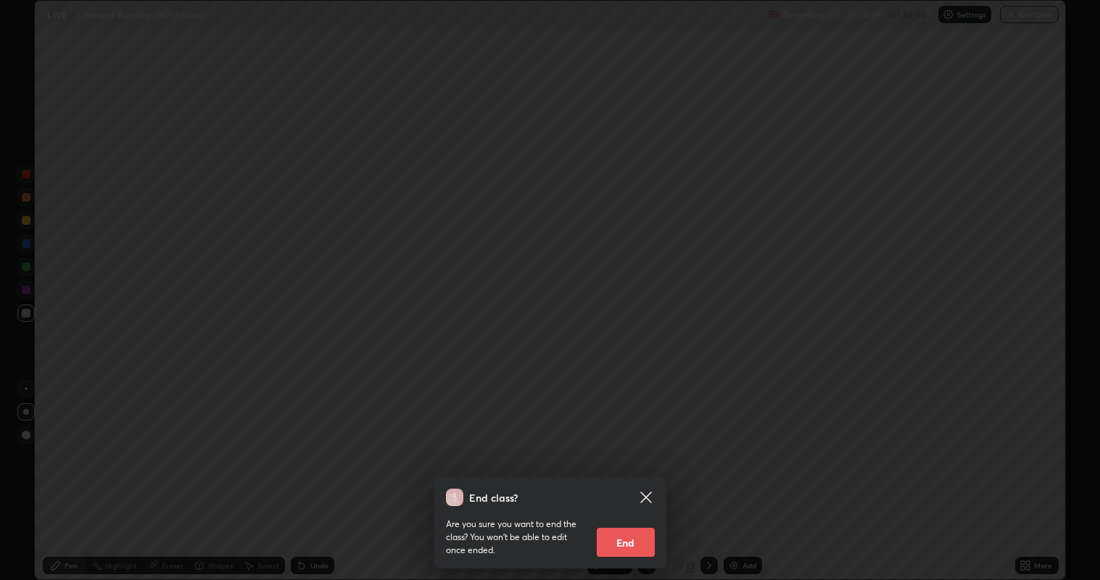
click at [629, 471] on button "End" at bounding box center [626, 542] width 58 height 29
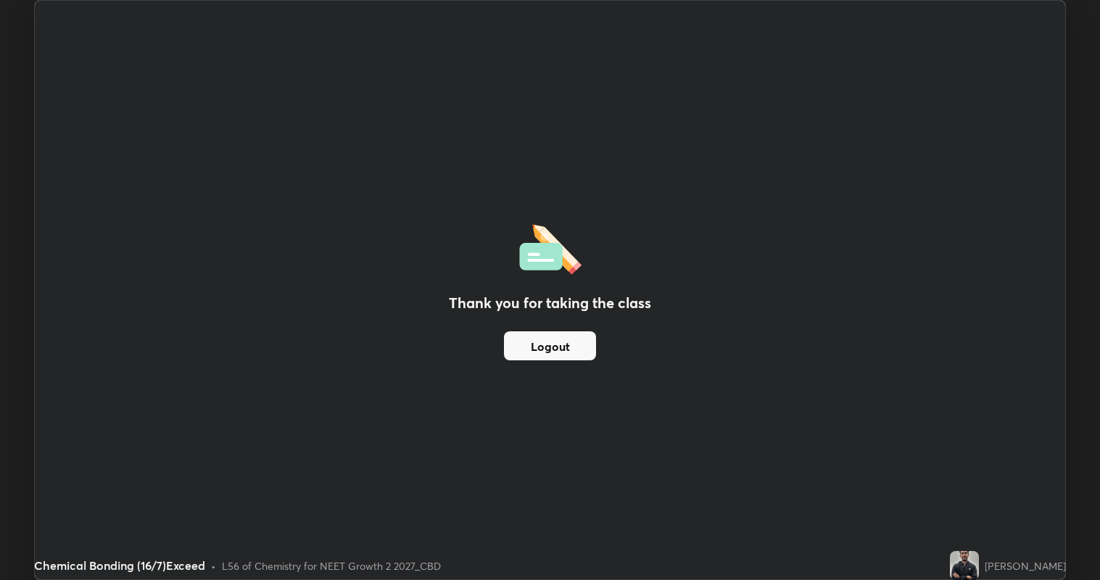
click at [548, 352] on button "Logout" at bounding box center [550, 345] width 92 height 29
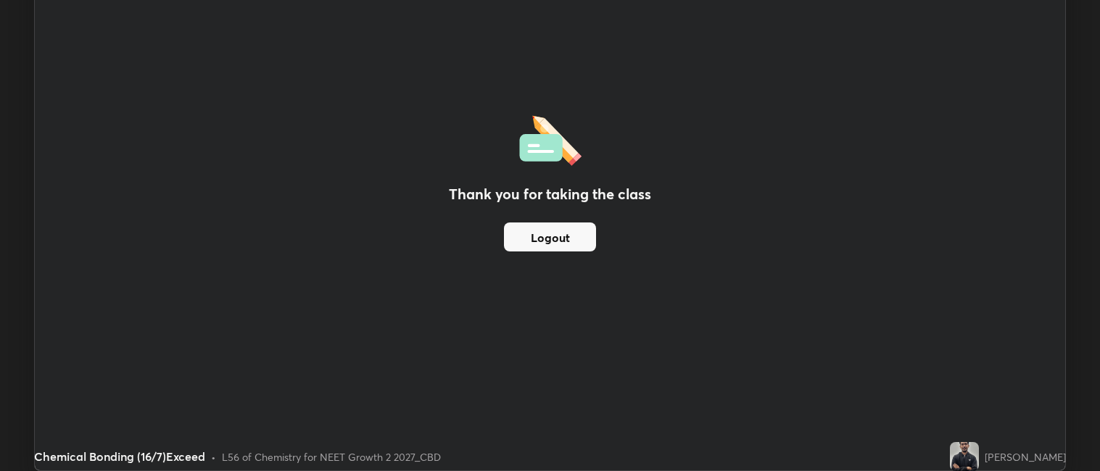
scroll to position [72035, 71406]
